Goal: Navigation & Orientation: Understand site structure

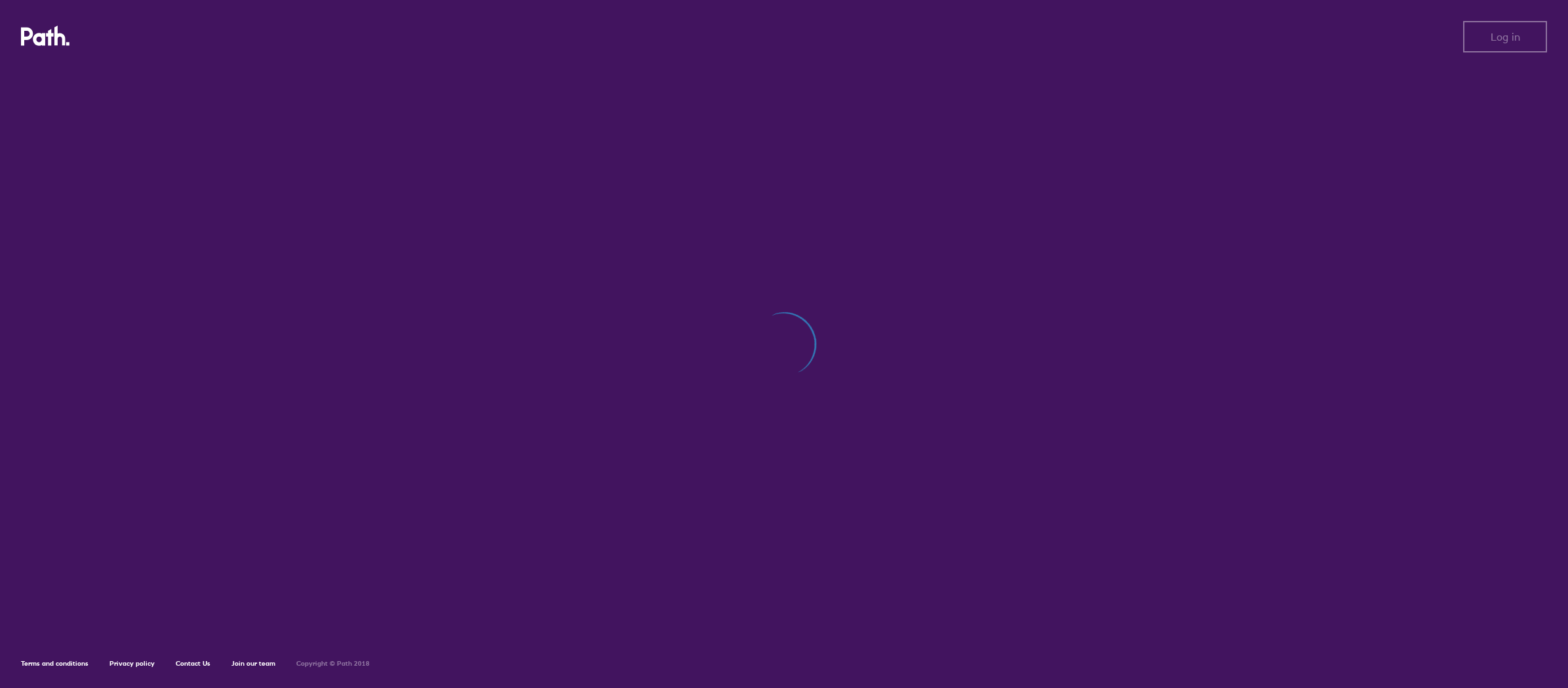
scroll to position [1, -3]
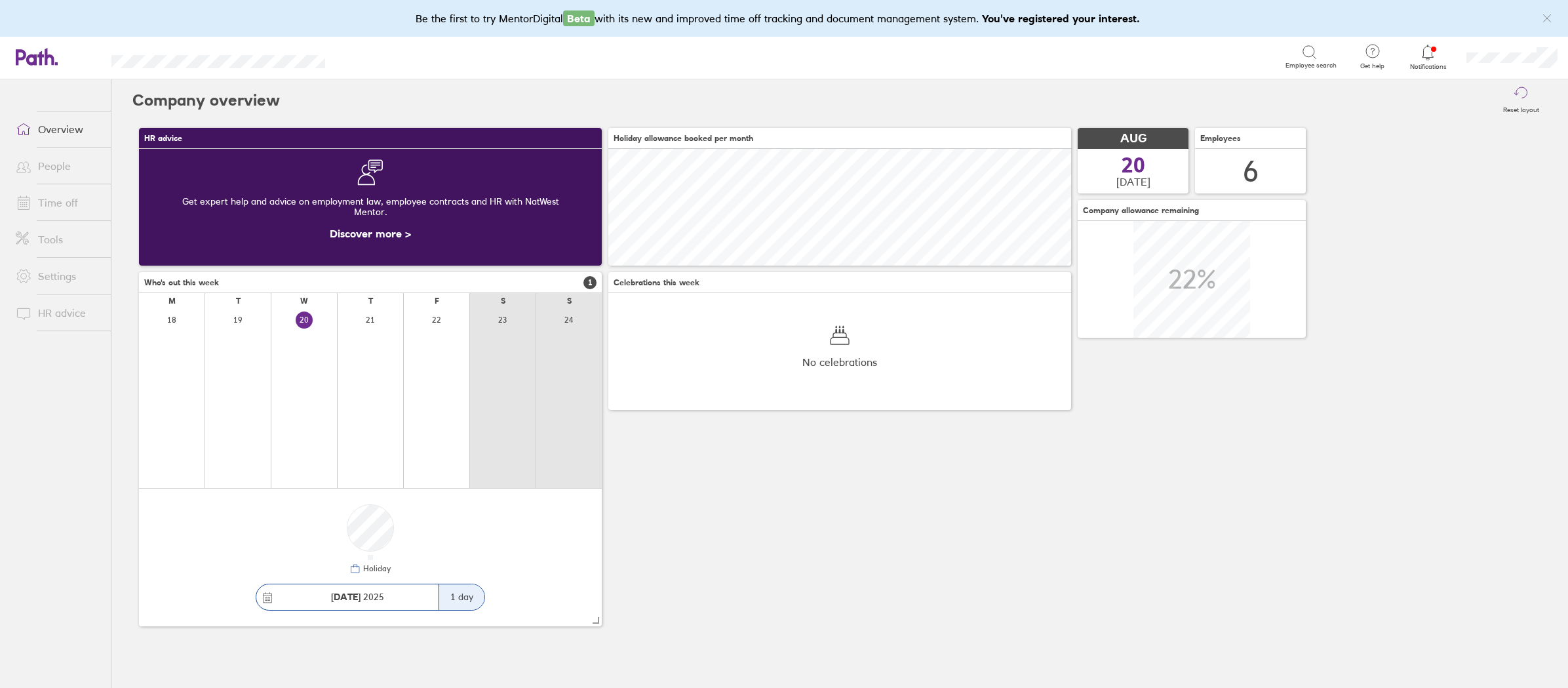
click at [52, 198] on link "Time off" at bounding box center [58, 203] width 106 height 26
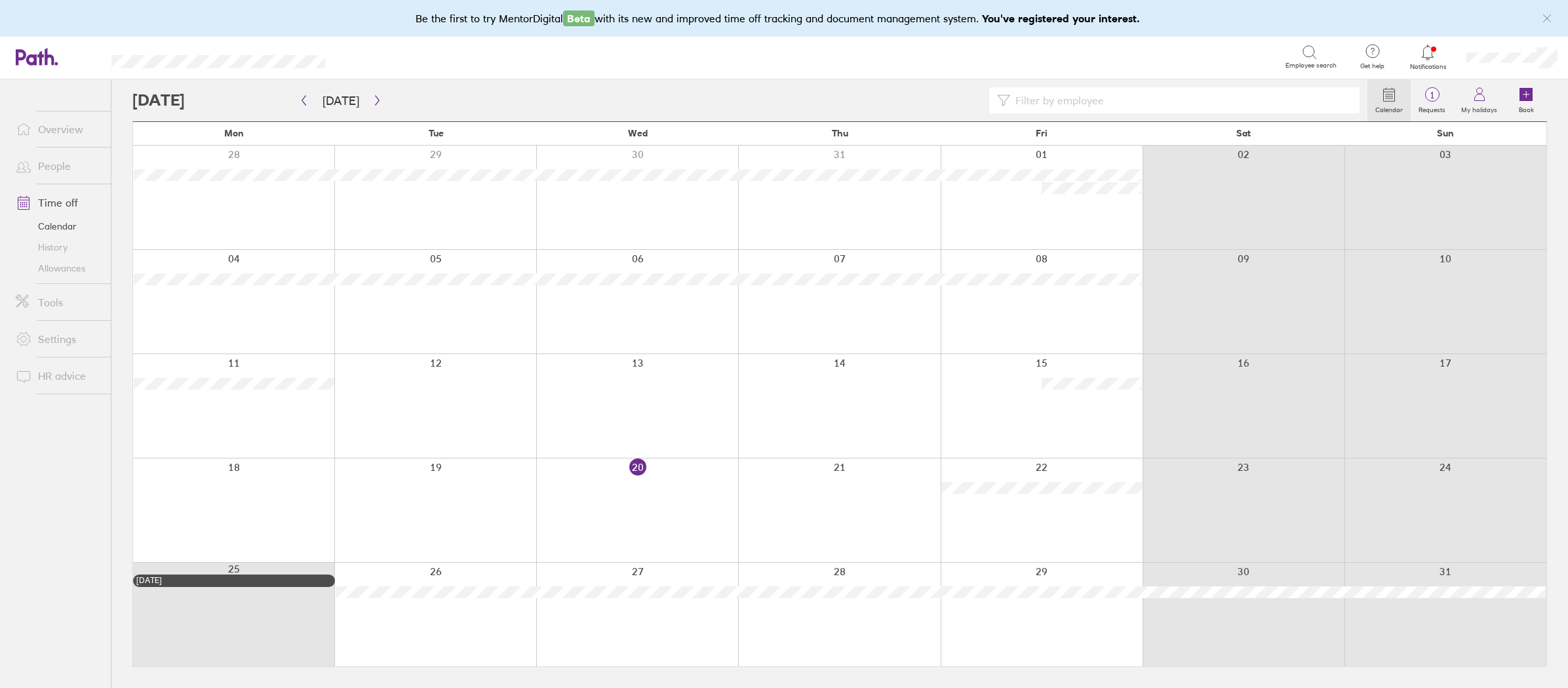
click at [375, 104] on icon "button" at bounding box center [377, 101] width 10 height 10
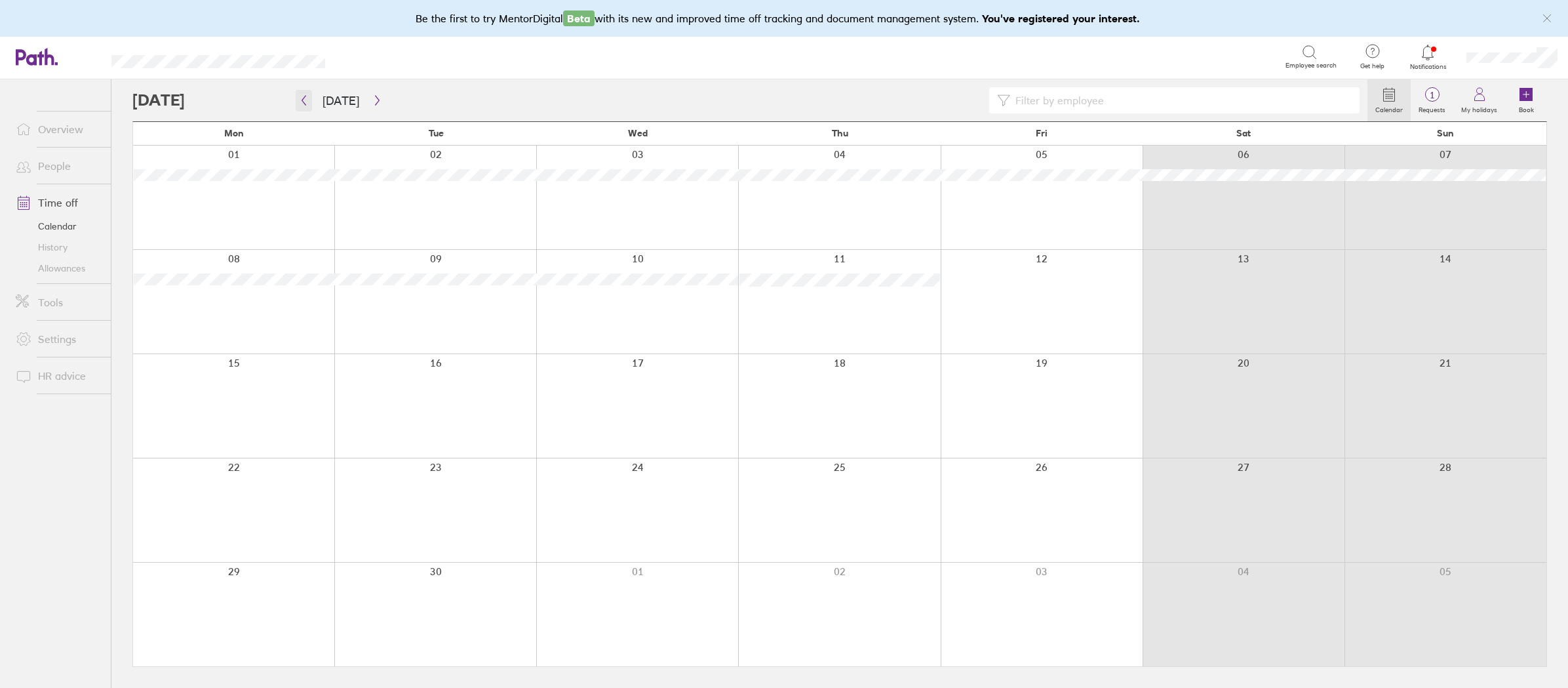
click at [308, 102] on icon "button" at bounding box center [304, 101] width 10 height 10
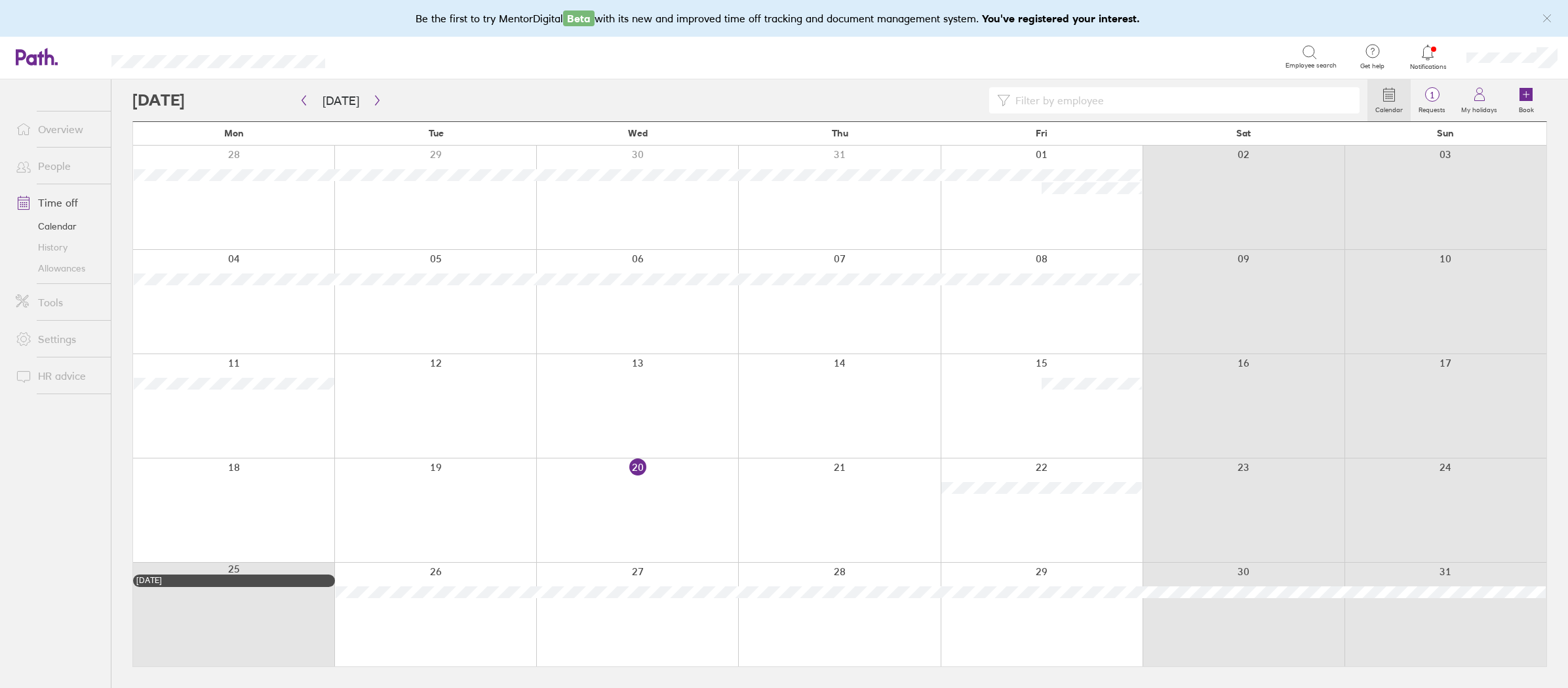
click at [49, 252] on link "History" at bounding box center [58, 247] width 106 height 21
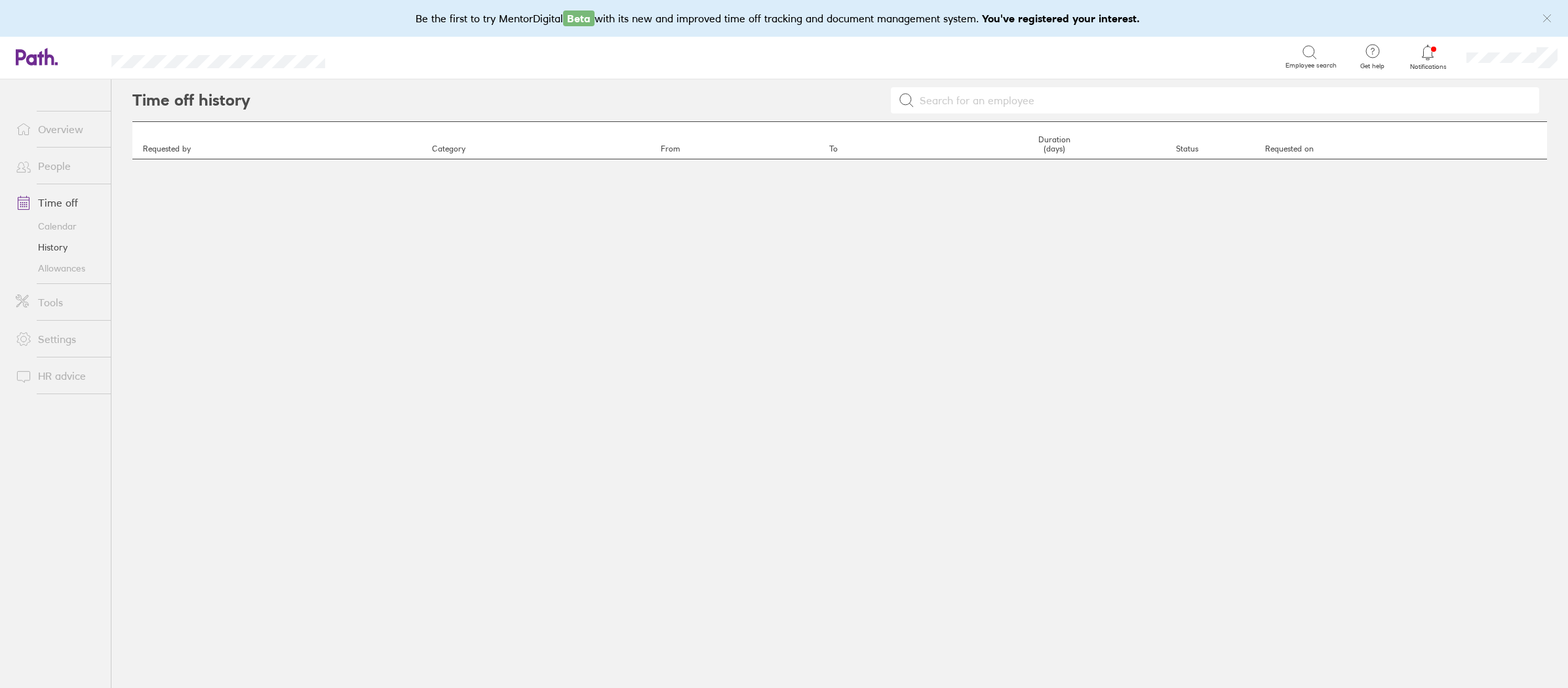
click at [58, 272] on link "Allowances" at bounding box center [58, 268] width 106 height 21
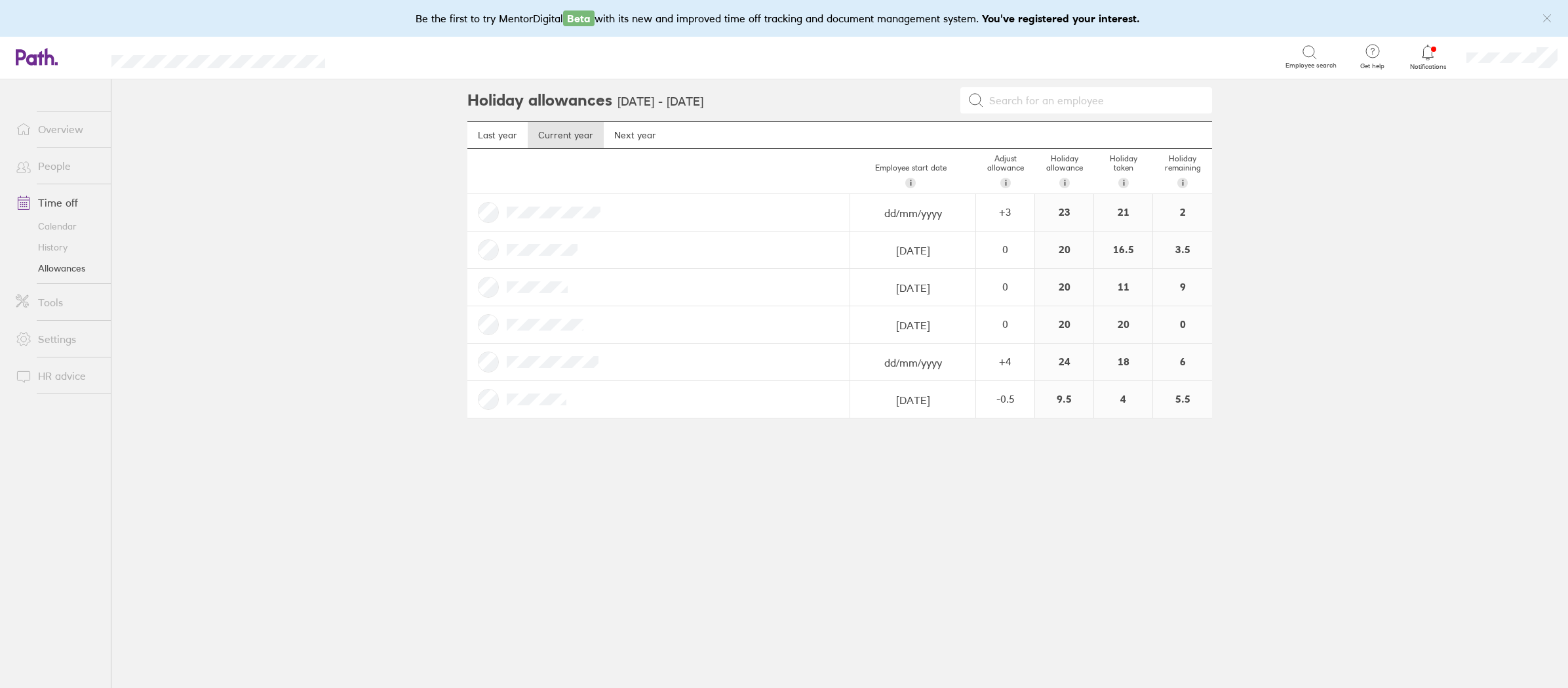
click at [56, 168] on link "People" at bounding box center [58, 165] width 106 height 26
